Goal: Transaction & Acquisition: Purchase product/service

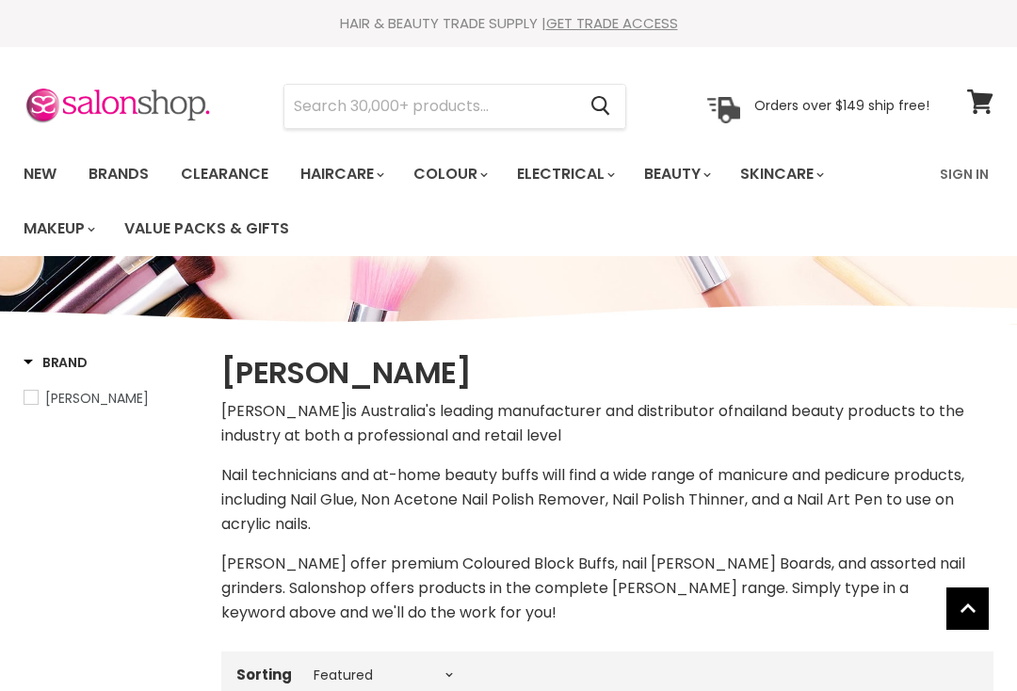
select select "manual"
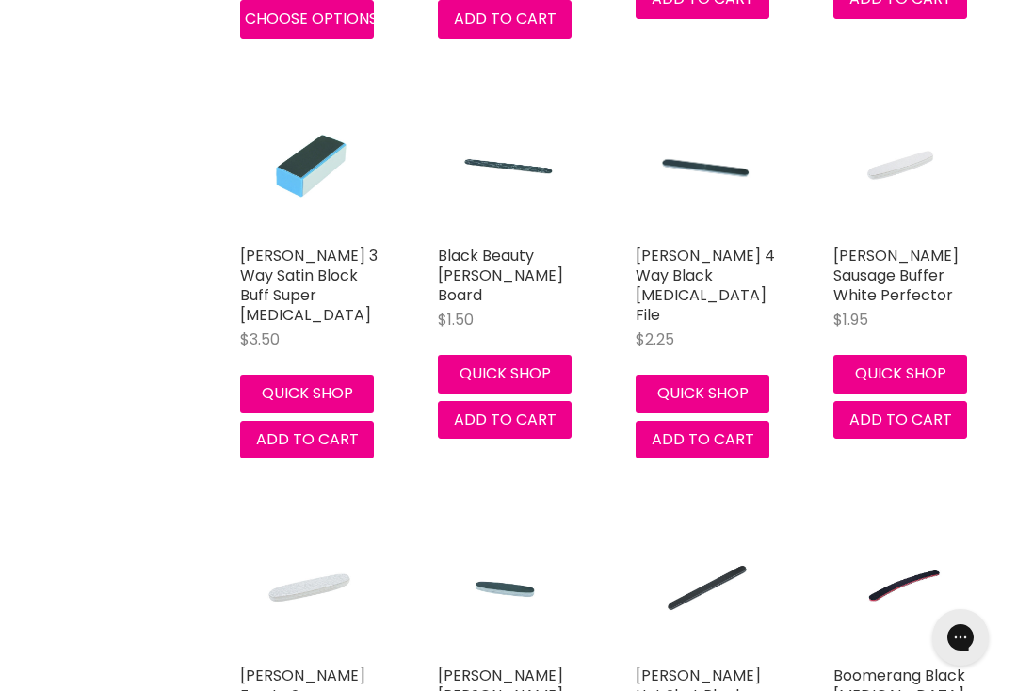
scroll to position [4210, 0]
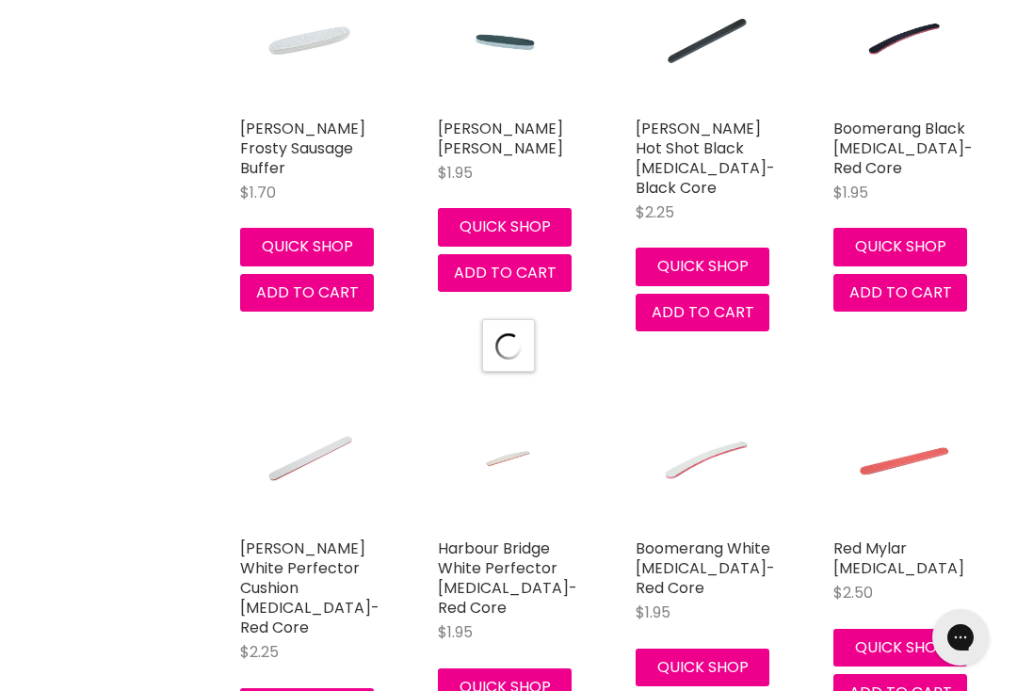
select select "manual"
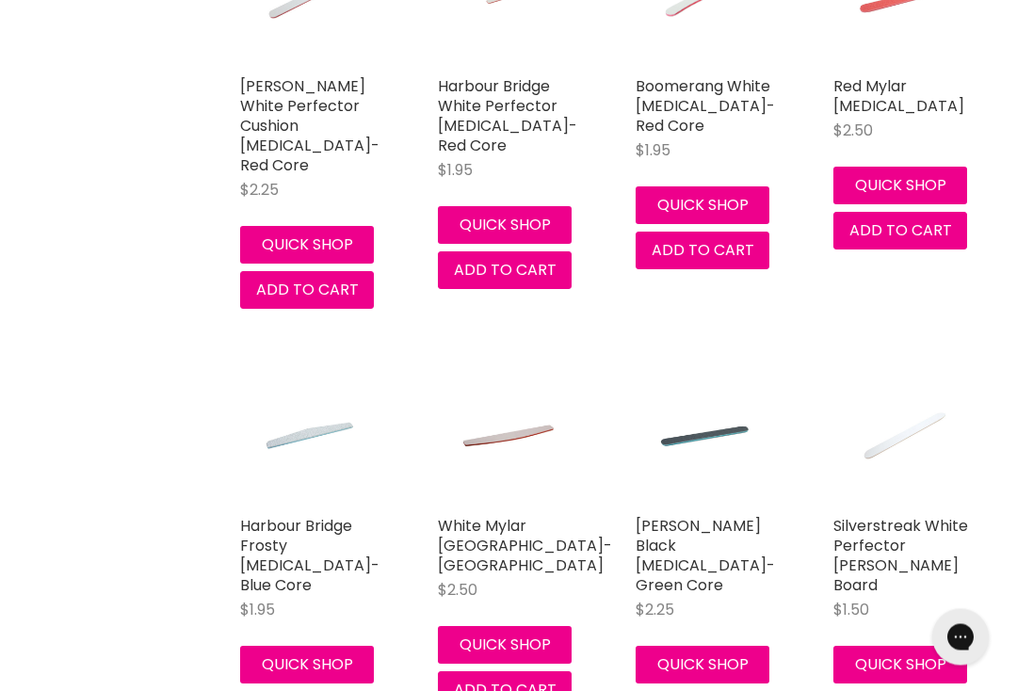
scroll to position [5221, 0]
click at [311, 515] on link "Harbour Bridge Frosty [MEDICAL_DATA]- Blue Core" at bounding box center [309, 555] width 139 height 81
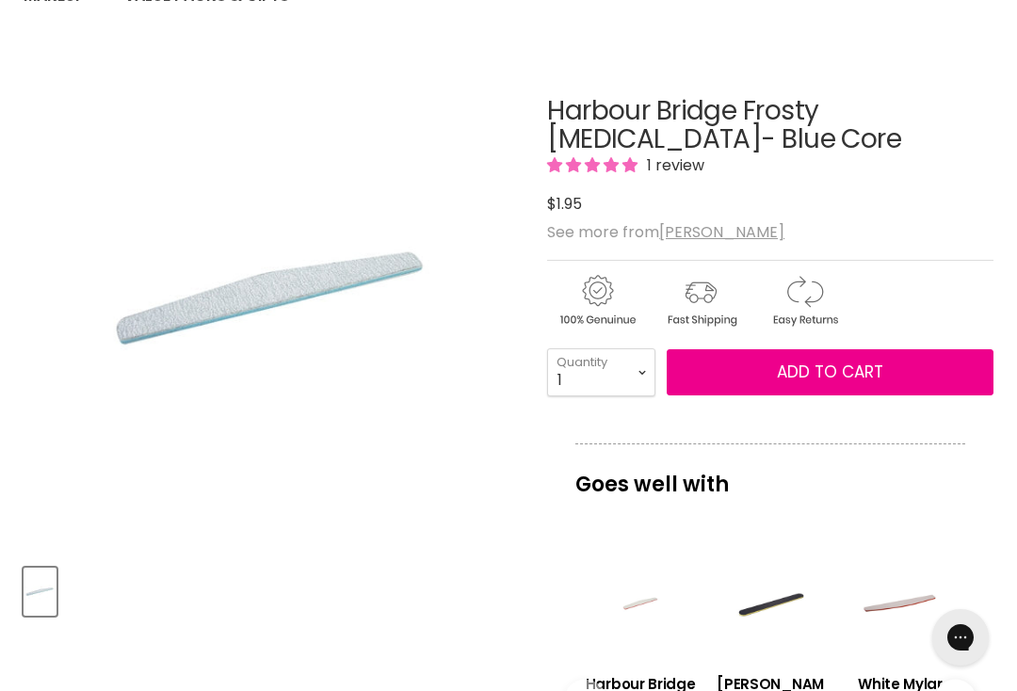
scroll to position [232, 0]
